Goal: Complete application form

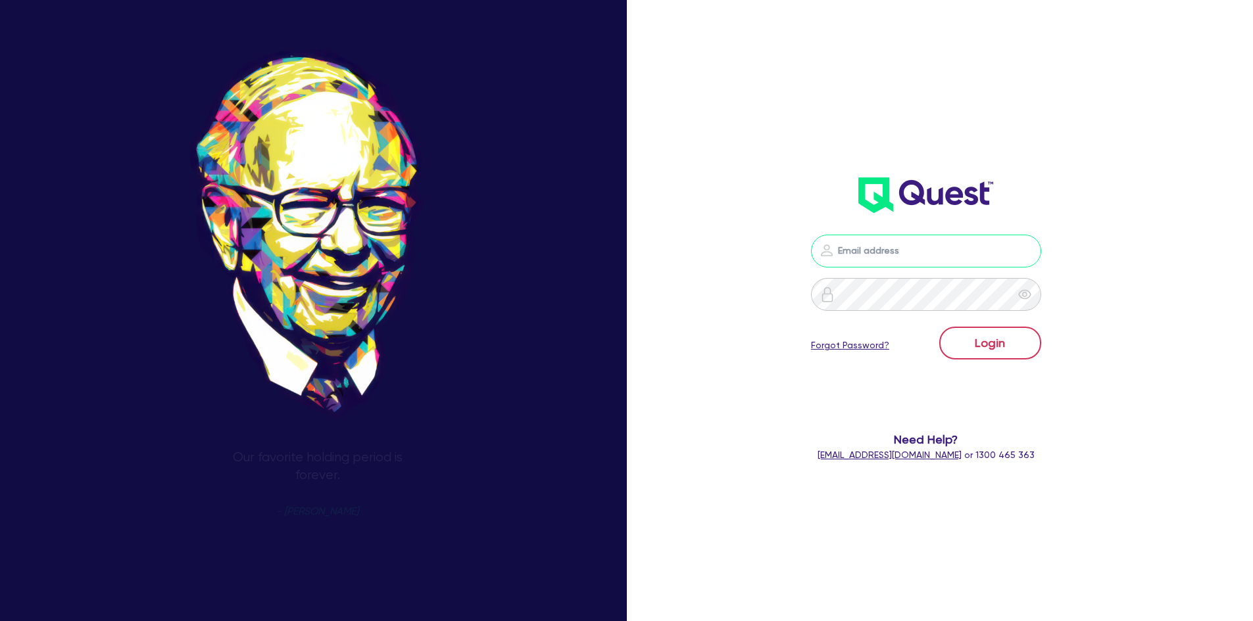
type input "[PERSON_NAME][EMAIL_ADDRESS][PERSON_NAME][DOMAIN_NAME]"
click at [984, 332] on button "Login" at bounding box center [990, 343] width 102 height 33
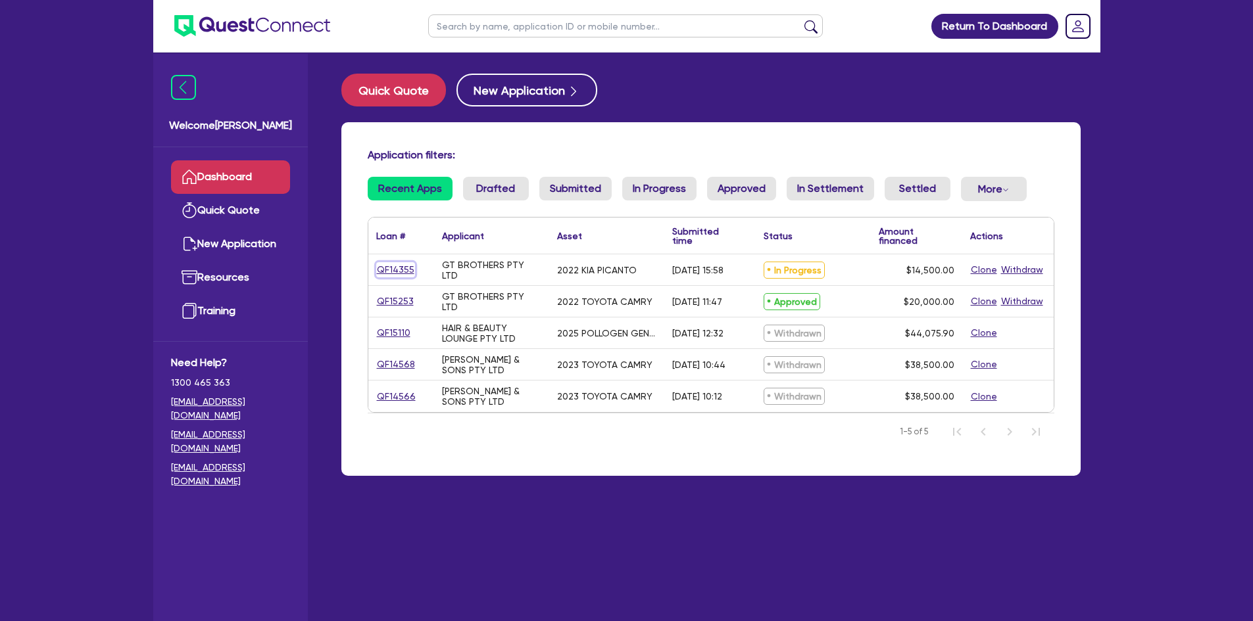
click at [393, 269] on link "QF14355" at bounding box center [395, 269] width 39 height 15
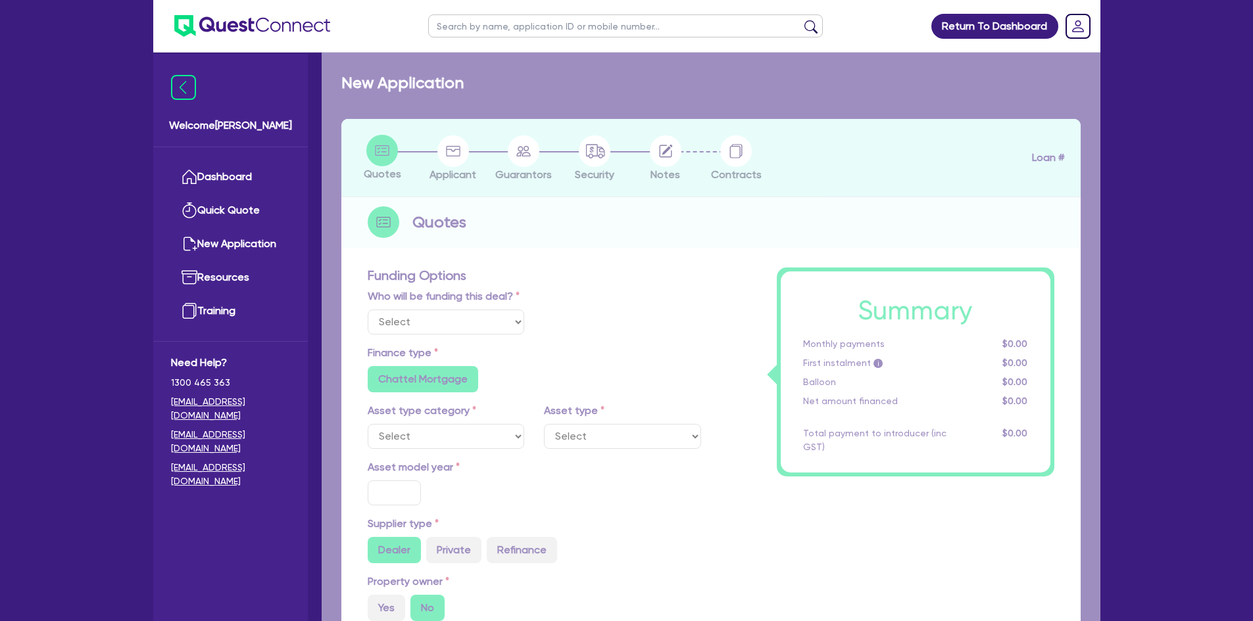
select select "Quest Finance - Own Book"
select select "CARS_AND_LIGHT_TRUCKS"
type input "2022"
type input "14,500"
type input "6"
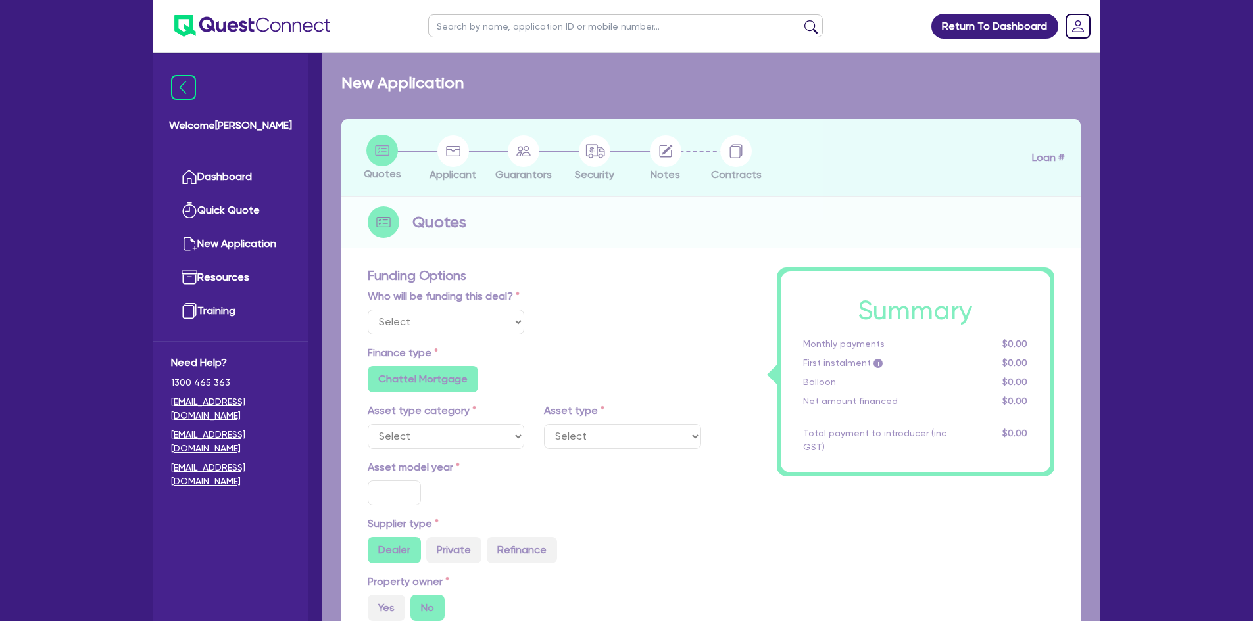
type input "870"
radio input "true"
type input "17.95"
type input "909.09"
select select "PASSENGER_VEHICLES"
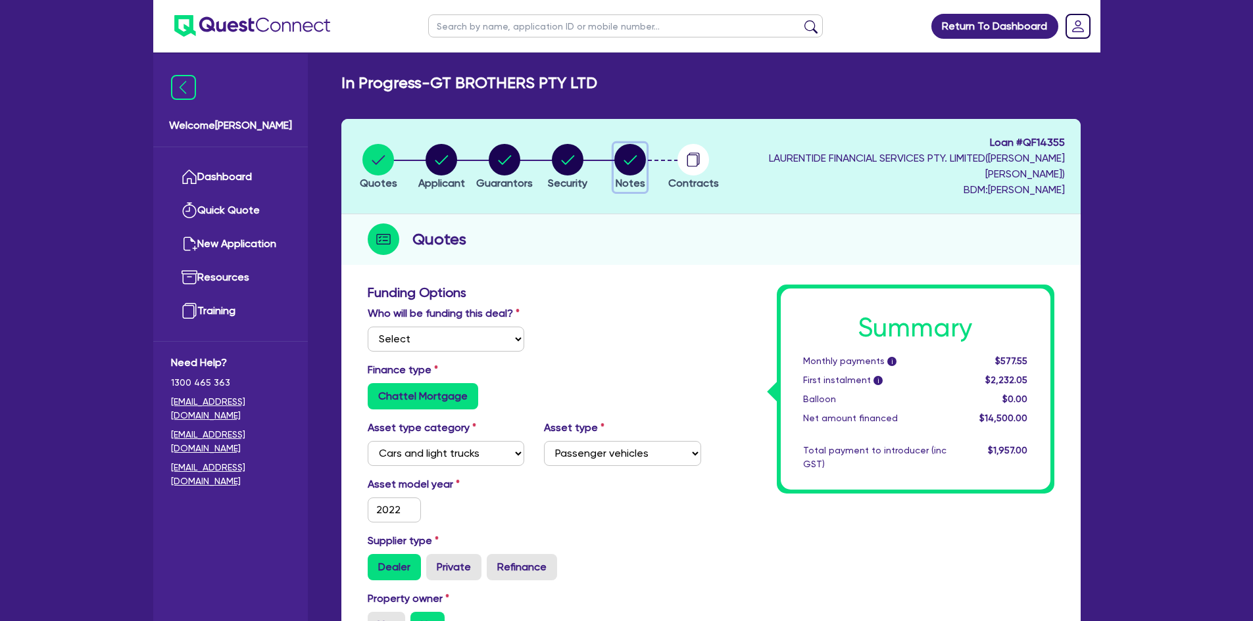
click at [646, 163] on circle "button" at bounding box center [630, 160] width 32 height 32
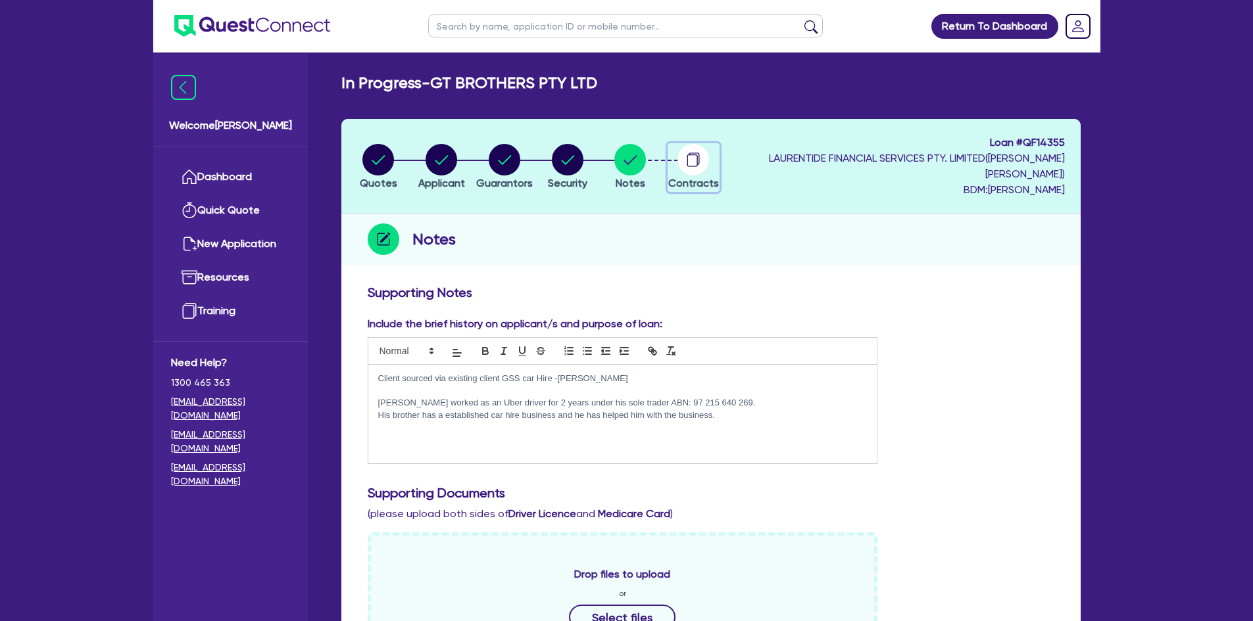
click at [699, 160] on icon "button" at bounding box center [694, 159] width 11 height 12
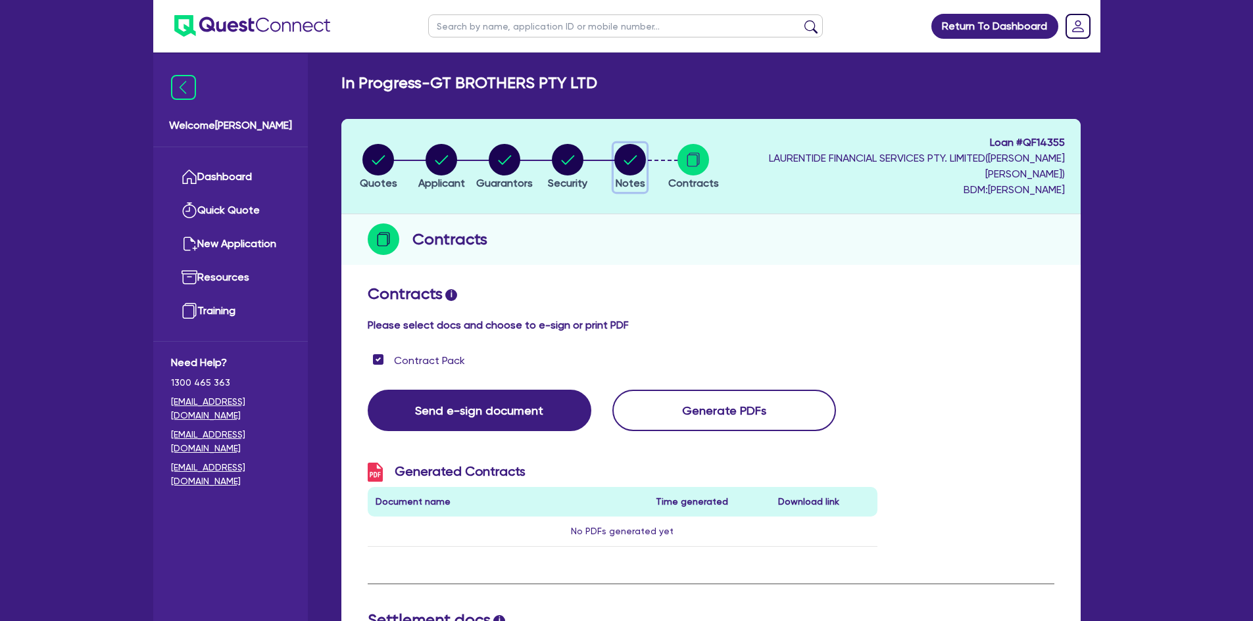
click at [646, 155] on circle "button" at bounding box center [630, 160] width 32 height 32
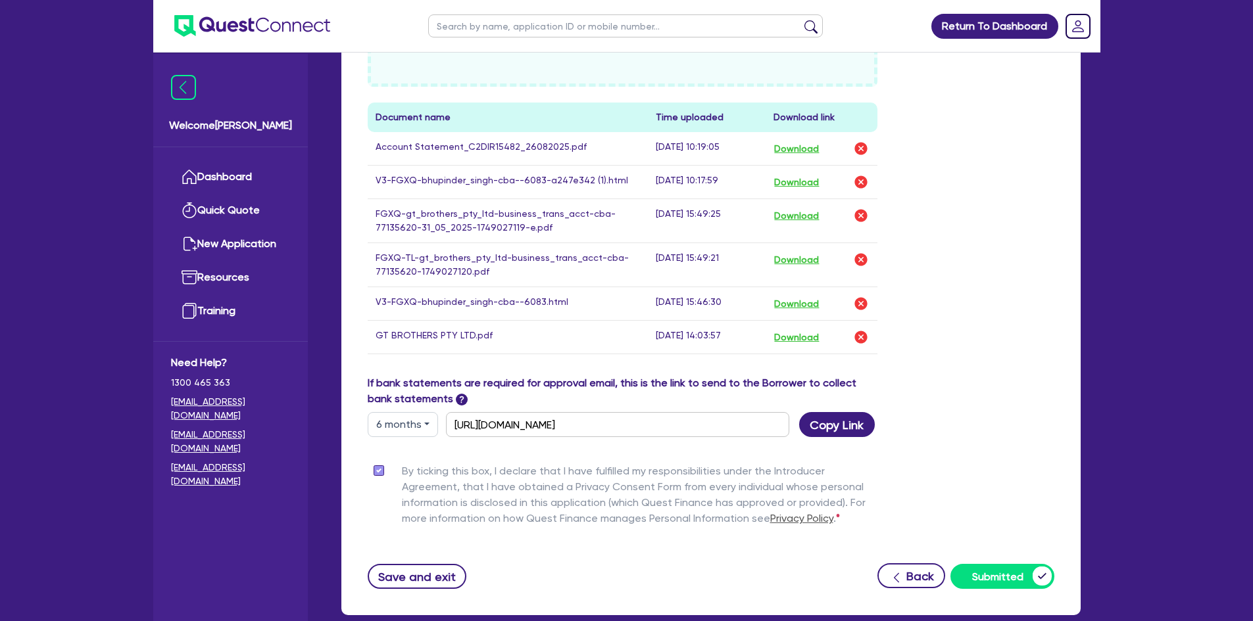
scroll to position [662, 0]
